Goal: Task Accomplishment & Management: Complete application form

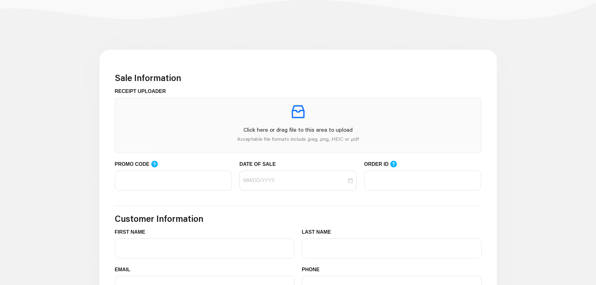
scroll to position [156, 0]
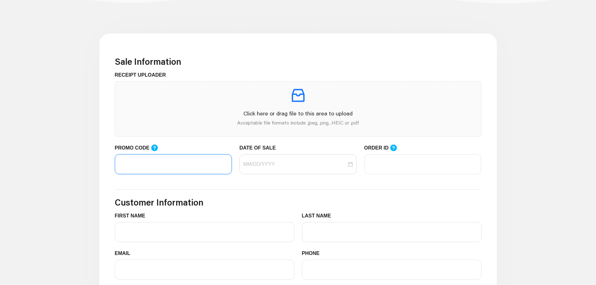
click at [174, 165] on input "PROMO CODE" at bounding box center [173, 164] width 117 height 20
click at [193, 163] on input "PROMO CODE" at bounding box center [173, 164] width 117 height 20
paste input "LIFEMART20"
type input "LIFEMART20"
click at [272, 161] on input "DATE OF SALE" at bounding box center [295, 164] width 104 height 8
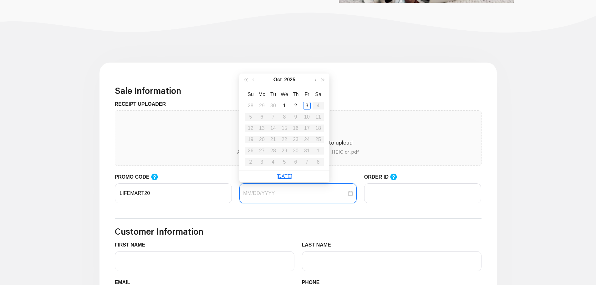
scroll to position [125, 0]
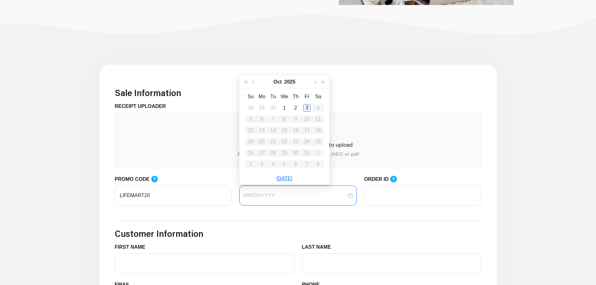
type input "[DATE]"
click at [306, 108] on div "3" at bounding box center [307, 108] width 8 height 8
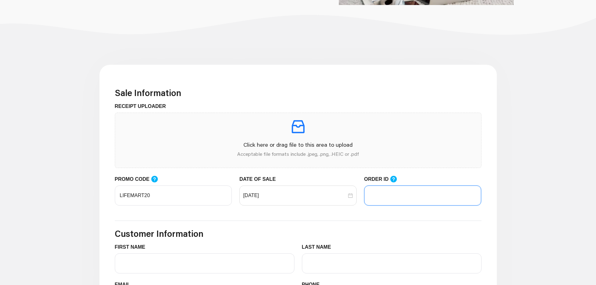
click at [377, 194] on input "ORDER ID" at bounding box center [422, 196] width 117 height 20
click at [393, 181] on icon at bounding box center [393, 179] width 7 height 7
click at [393, 186] on input "ORDER ID" at bounding box center [422, 196] width 117 height 20
paste input "854cbcbe7cfd5025e21c3a7ff3c68a12"
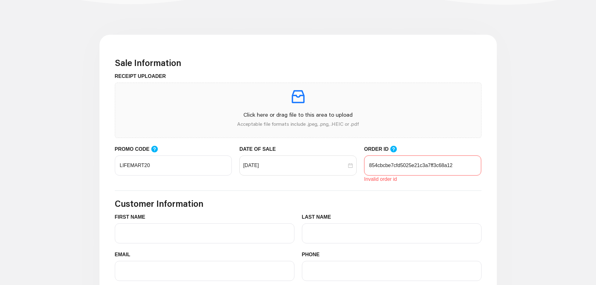
scroll to position [156, 0]
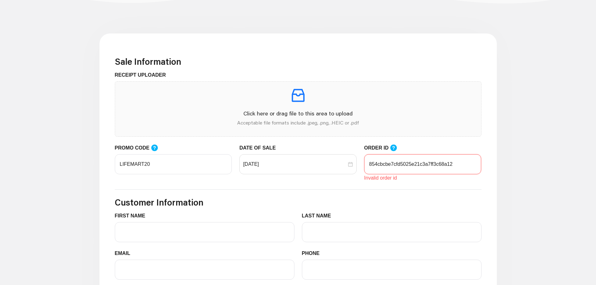
type input "854cbcbe7cfd5025e21c3a7ff3c68a12"
click at [352, 185] on form "Sale Information RECEIPT UPLOADER Click here or drag file to this area to uploa…" at bounding box center [298, 184] width 367 height 257
click at [393, 148] on icon at bounding box center [394, 148] width 8 height 8
click at [393, 154] on input "854cbcbe7cfd5025e21c3a7ff3c68a12" at bounding box center [422, 164] width 117 height 20
drag, startPoint x: 432, startPoint y: 169, endPoint x: 318, endPoint y: 188, distance: 115.3
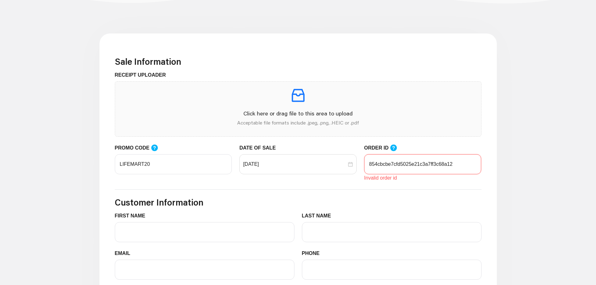
click at [320, 187] on form "Sale Information RECEIPT UPLOADER Click here or drag file to this area to uploa…" at bounding box center [298, 184] width 367 height 257
paste input "103618053"
type input "103618053"
click at [188, 231] on input "FIRST NAME" at bounding box center [205, 232] width 180 height 20
type input "[PERSON_NAME]"
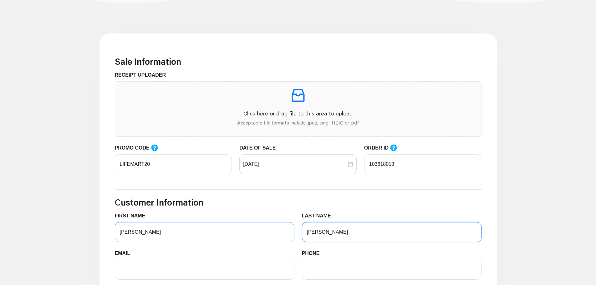
type input "[PERSON_NAME]"
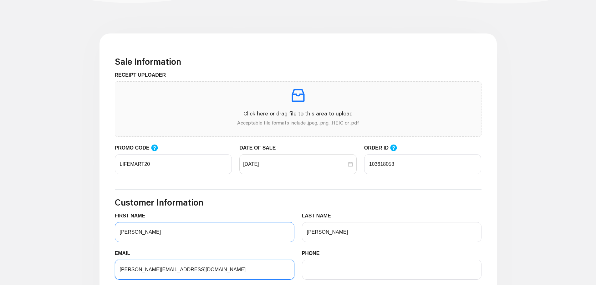
type input "[PERSON_NAME][EMAIL_ADDRESS][DOMAIN_NAME]"
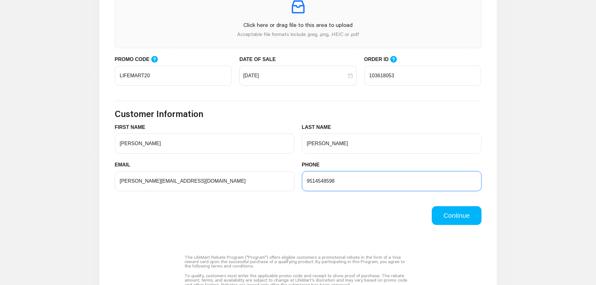
scroll to position [250, 0]
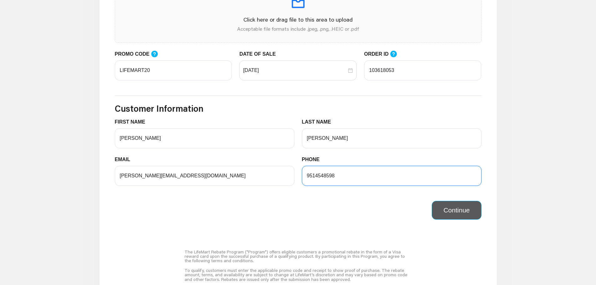
type input "9514548598"
click at [464, 210] on button "Continue" at bounding box center [456, 210] width 49 height 19
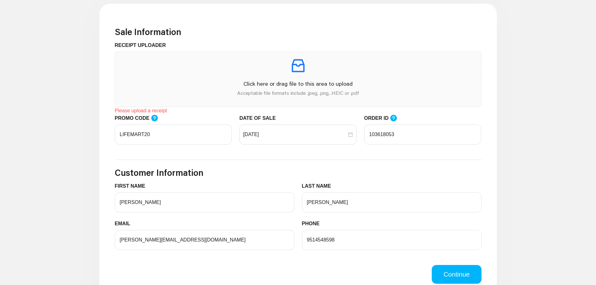
scroll to position [188, 0]
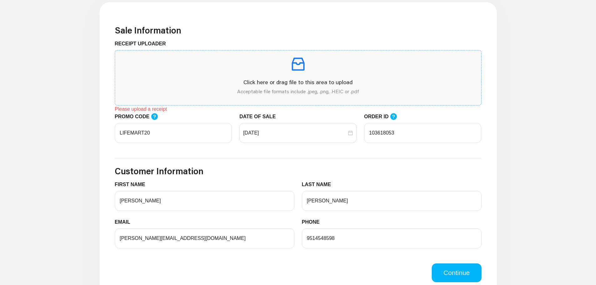
click at [286, 74] on div "Click here or drag file to this area to upload Acceptable file formats include …" at bounding box center [298, 77] width 356 height 45
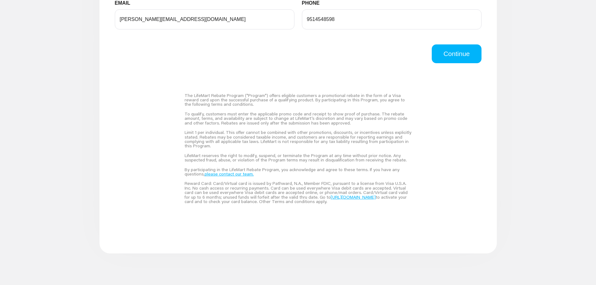
scroll to position [418, 0]
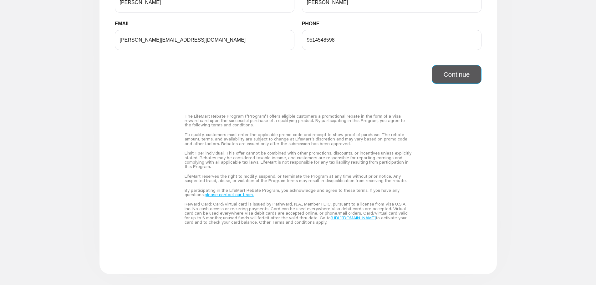
click at [449, 77] on button "Continue" at bounding box center [456, 74] width 49 height 19
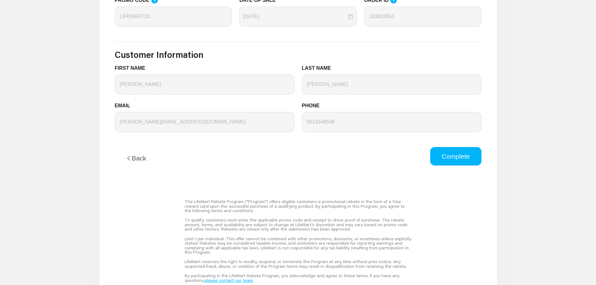
scroll to position [313, 0]
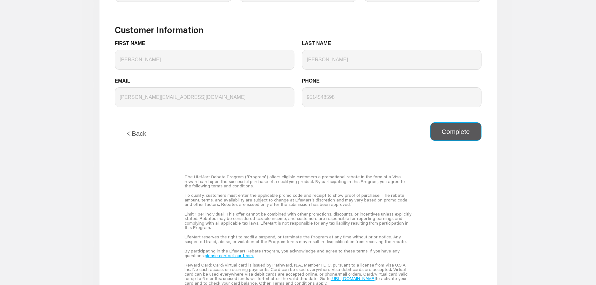
click at [452, 134] on button "Complete" at bounding box center [455, 131] width 51 height 19
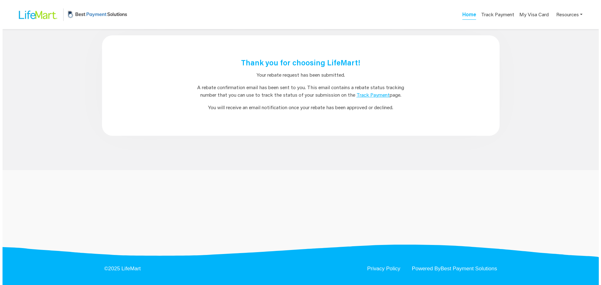
scroll to position [0, 0]
